Goal: Transaction & Acquisition: Subscribe to service/newsletter

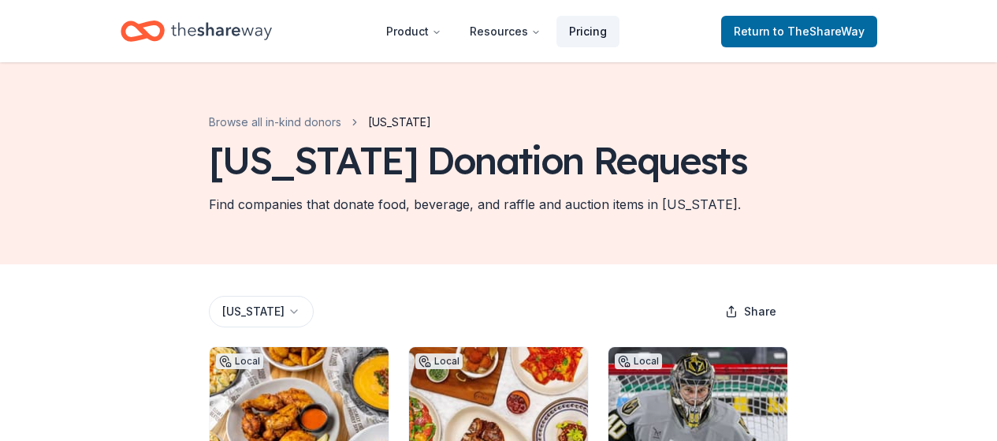
click at [589, 23] on link "Pricing" at bounding box center [587, 32] width 63 height 32
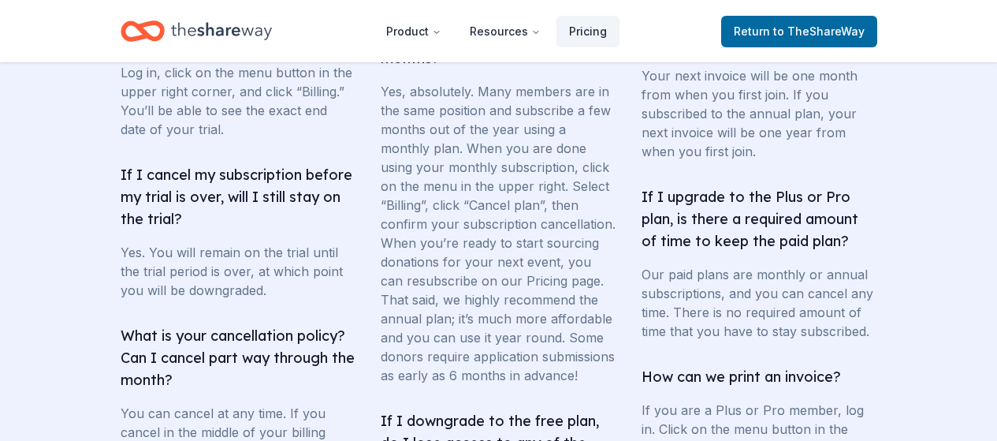
scroll to position [3357, 0]
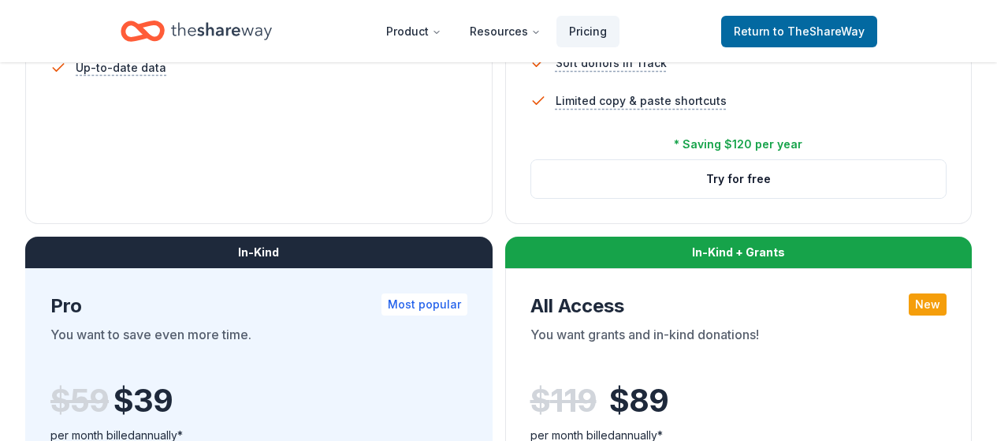
scroll to position [671, 0]
